Goal: Navigation & Orientation: Find specific page/section

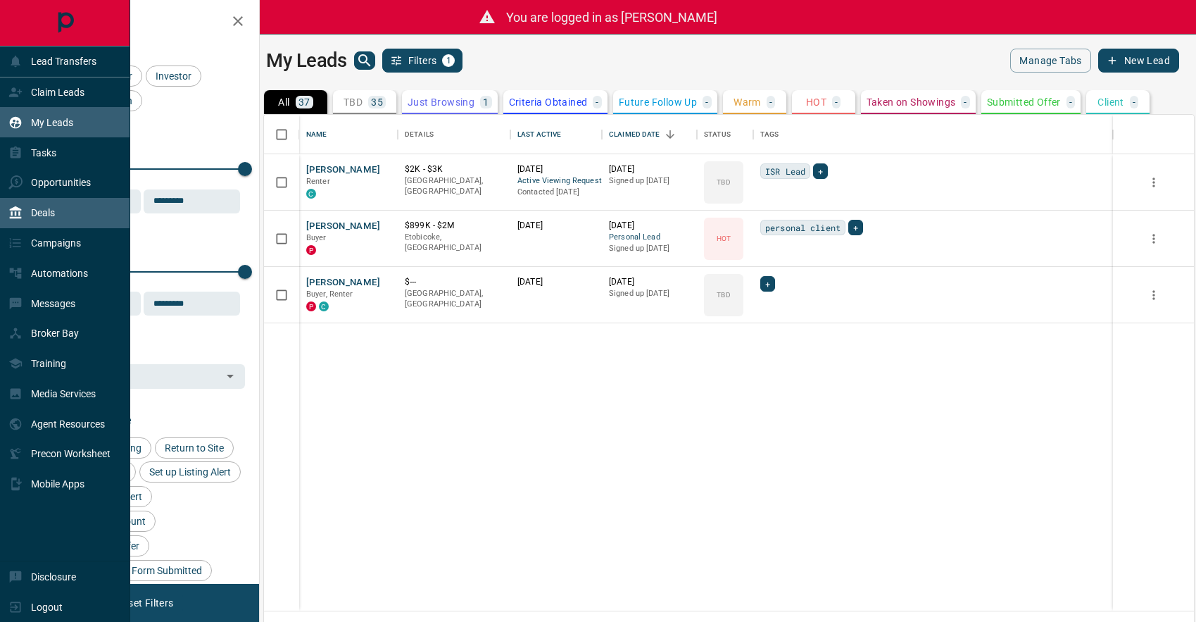
click at [48, 216] on p "Deals" at bounding box center [43, 212] width 24 height 11
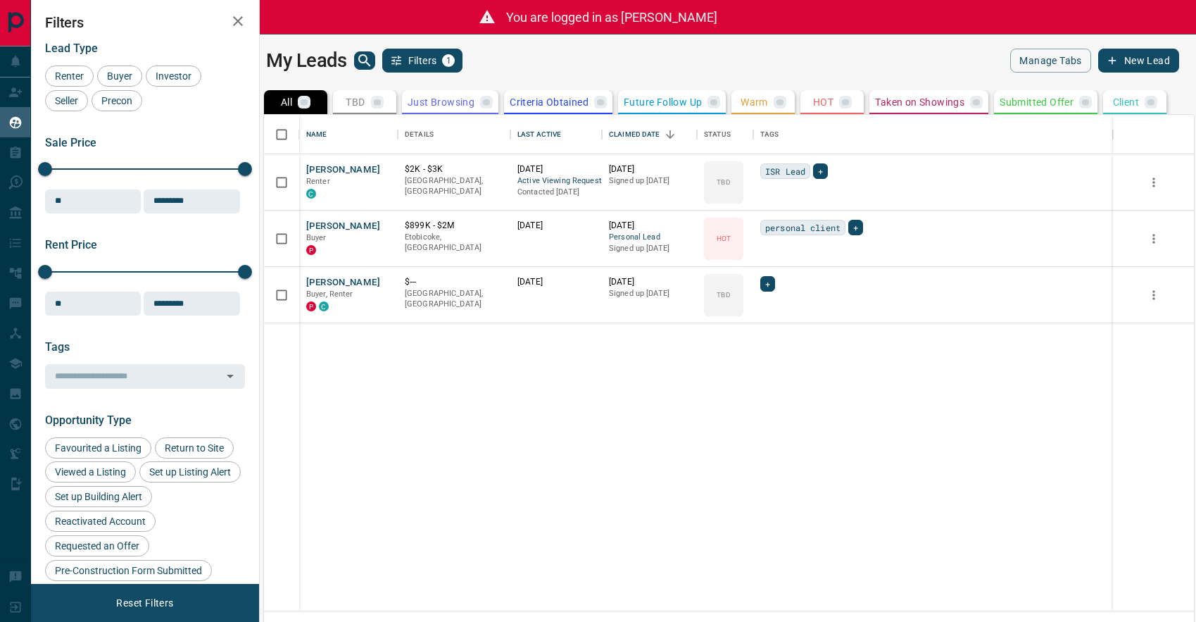
scroll to position [1, 1]
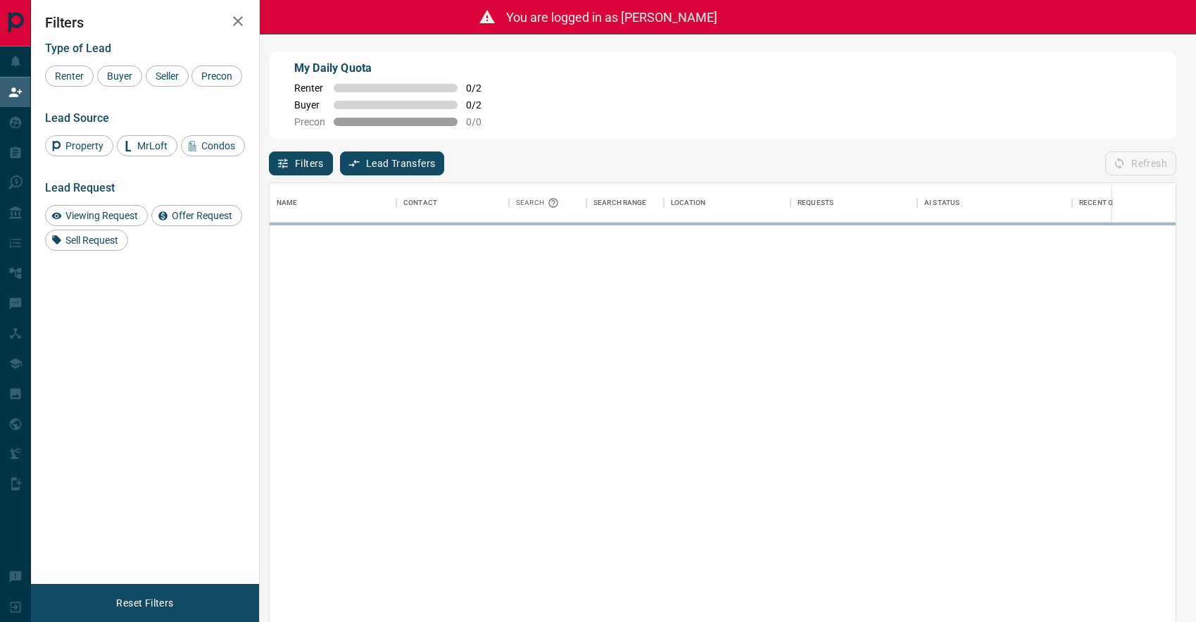
scroll to position [475, 906]
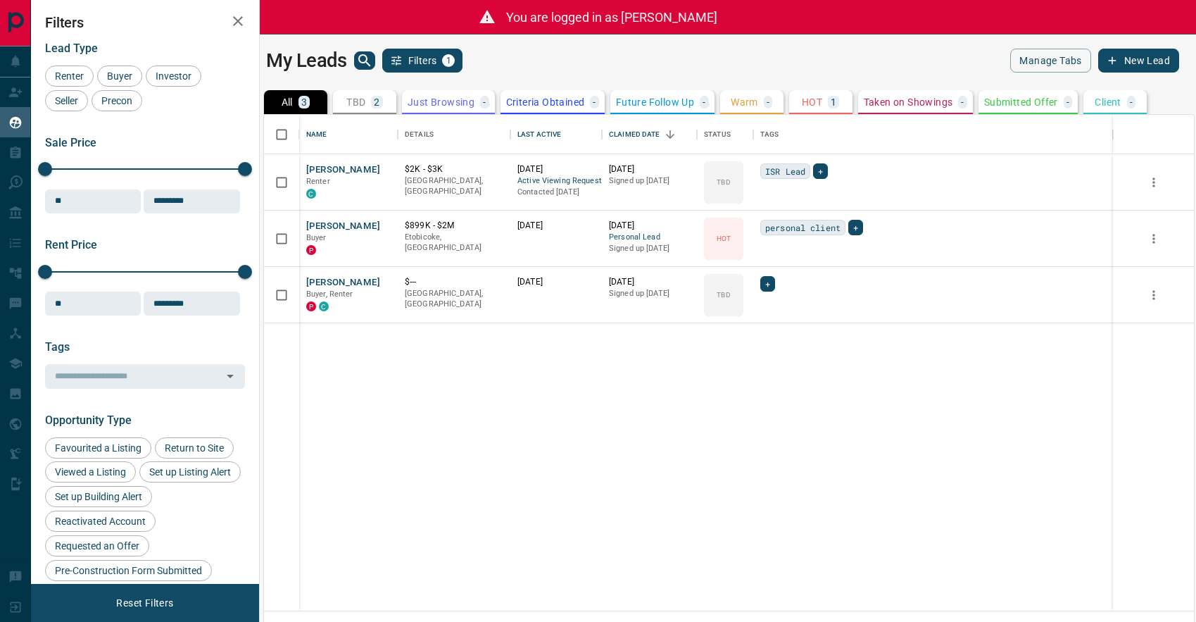
scroll to position [496, 930]
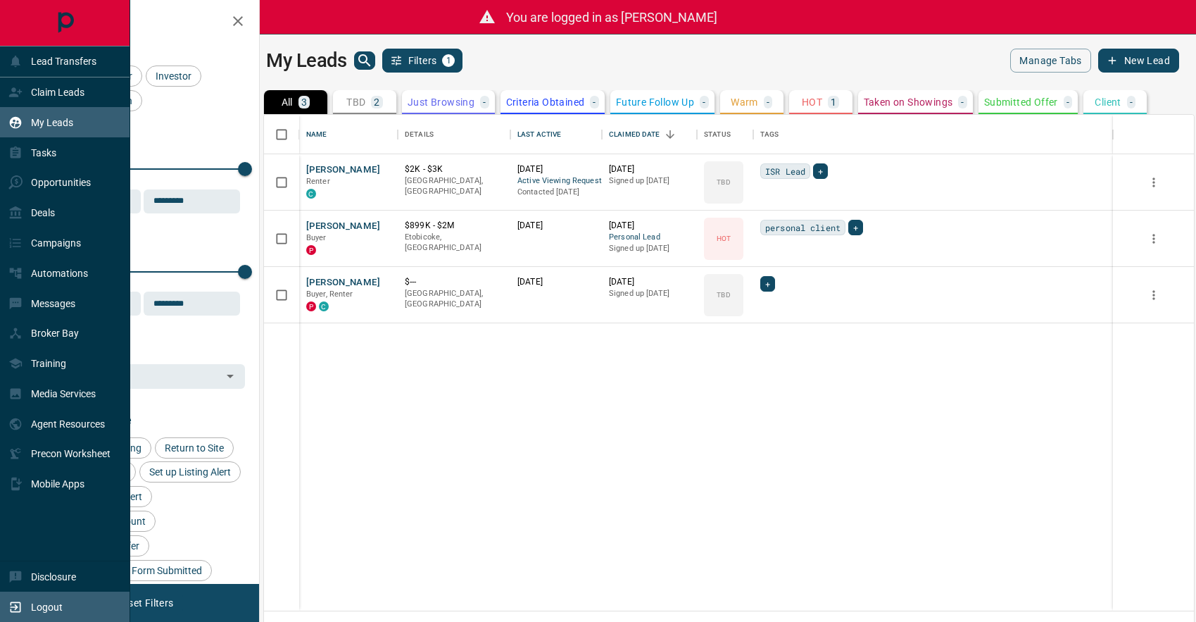
click at [16, 610] on icon at bounding box center [15, 607] width 14 height 14
